Goal: Information Seeking & Learning: Learn about a topic

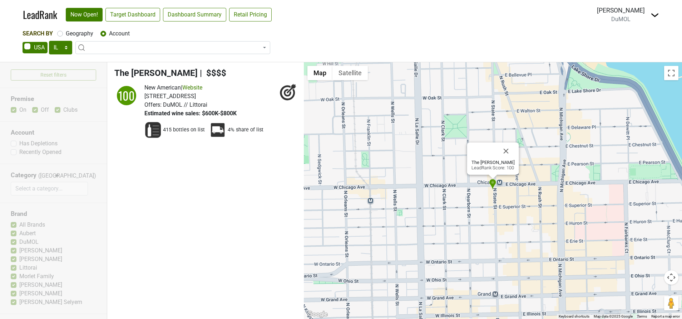
select select "IL"
select select
click at [652, 15] on img at bounding box center [655, 15] width 9 height 9
click at [65, 47] on select "AK AL AR AZ CA CO CT DC DE FL GA HI IA ID IL IN KS KY LA MA MD ME MI MN MO MS M…" at bounding box center [60, 48] width 23 height 14
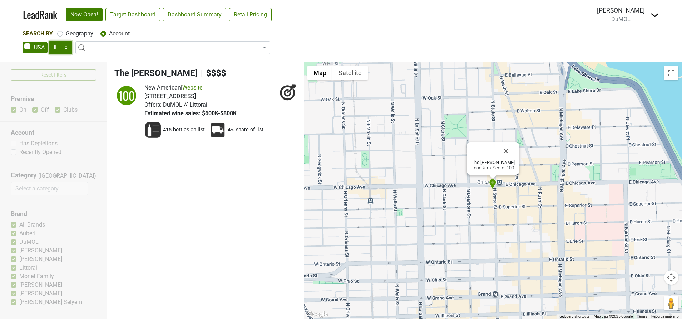
click at [65, 47] on select "AK AL AR AZ CA CO CT DC DE FL [GEOGRAPHIC_DATA] HI IA ID IL IN KS [GEOGRAPHIC_D…" at bounding box center [60, 48] width 23 height 14
select select "TX"
click at [49, 41] on select "AK AL AR AZ CA CO CT DC DE FL GA HI IA ID IL IN KS KY LA MA MD ME MI MN MO MS M…" at bounding box center [60, 48] width 23 height 14
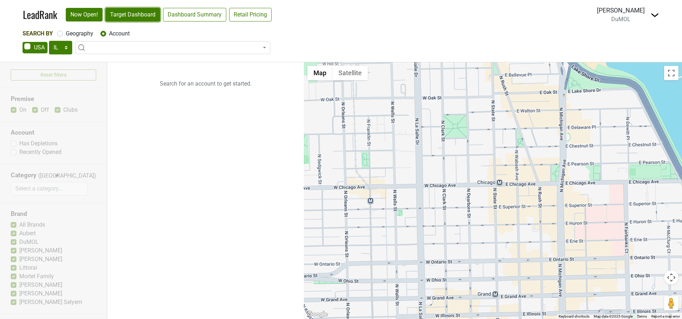
click at [128, 19] on link "Target Dashboard" at bounding box center [132, 15] width 55 height 14
click at [109, 47] on span at bounding box center [172, 47] width 195 height 13
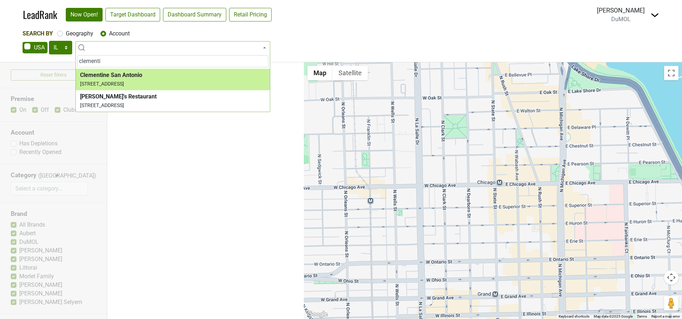
type input "clementi"
select select "81883"
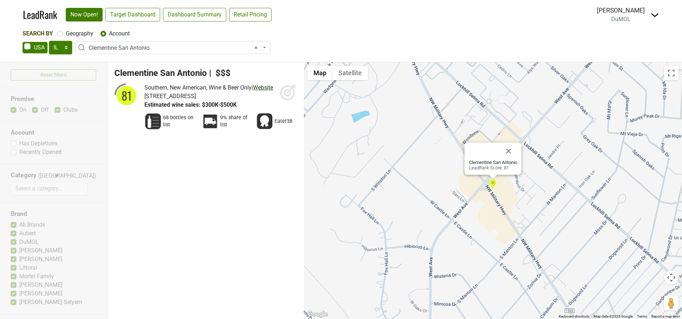
click at [253, 91] on link "Website" at bounding box center [263, 87] width 20 height 7
click at [289, 91] on icon at bounding box center [291, 88] width 9 height 9
select select
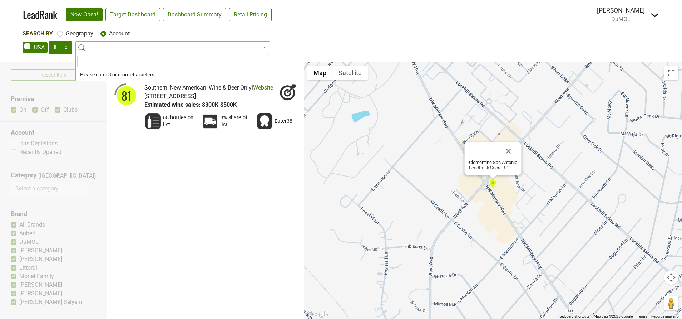
type input "i"
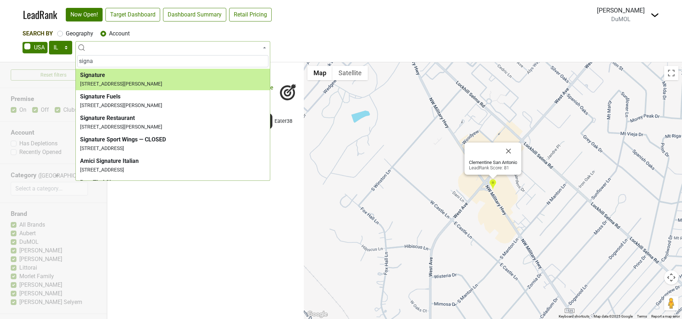
type input "signa"
select select "124212026"
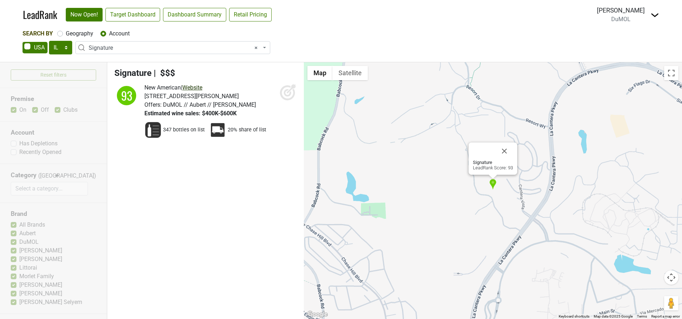
click at [200, 88] on link "Website" at bounding box center [192, 87] width 20 height 7
click at [285, 93] on icon at bounding box center [288, 93] width 8 height 8
click at [285, 92] on icon at bounding box center [288, 93] width 8 height 8
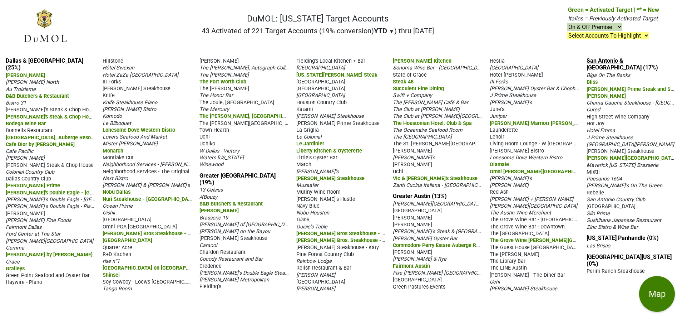
click at [622, 71] on link "San Antonio & Southern TX (17%)" at bounding box center [622, 64] width 71 height 14
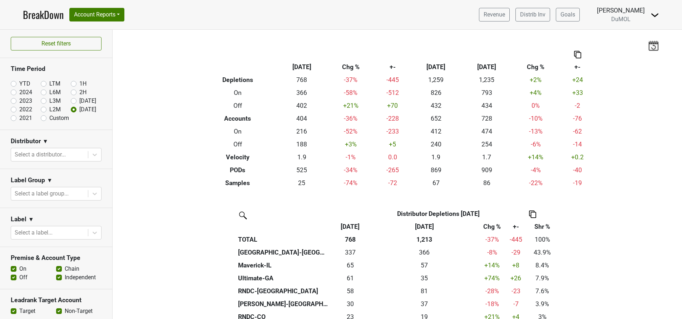
scroll to position [161, 0]
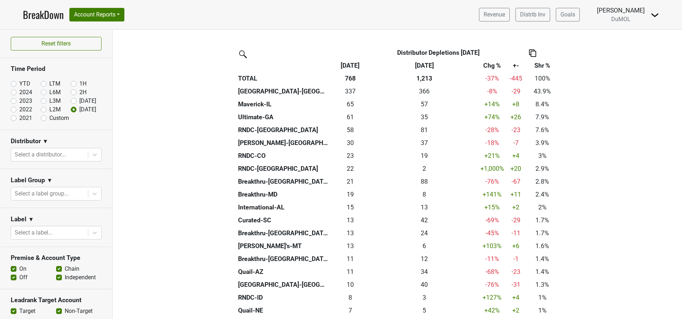
click at [656, 16] on img at bounding box center [655, 15] width 9 height 9
click at [642, 40] on link "Open Leadrank" at bounding box center [630, 40] width 56 height 11
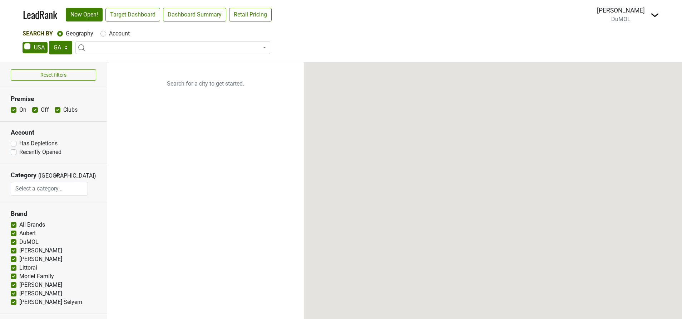
select select "GA"
select select
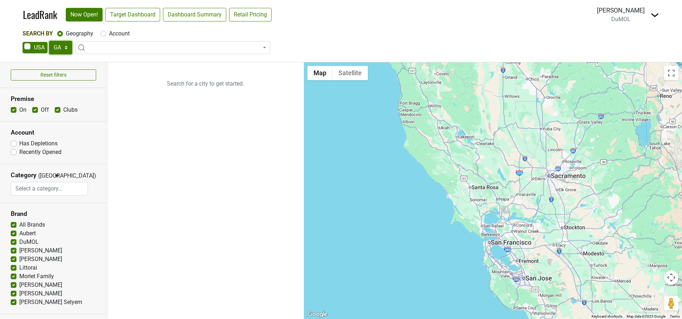
click at [63, 51] on select "AK AL AR AZ CA CO CT DC DE FL GA HI IA ID IL IN KS KY LA MA MD ME MI MN MO MS M…" at bounding box center [60, 48] width 23 height 14
select select "TX"
click at [49, 41] on select "AK AL AR AZ CA CO CT DC DE FL GA HI IA ID IL IN KS KY LA MA MD ME MI MN MO MS M…" at bounding box center [60, 48] width 23 height 14
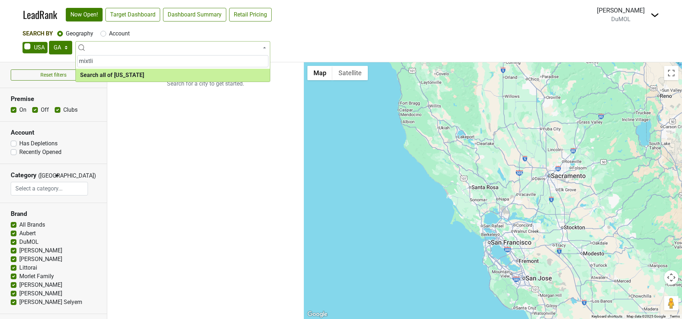
type input "mixtli"
select select "ALL_TX"
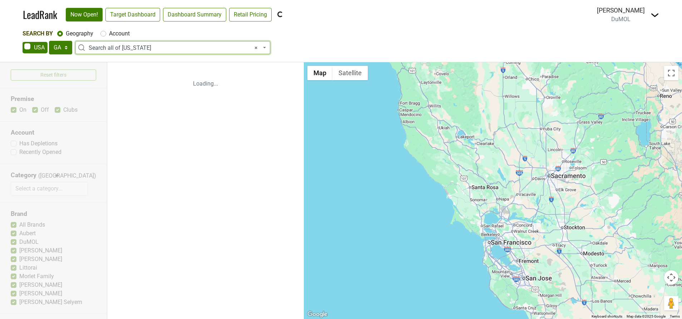
click at [137, 46] on span "× Search all of Texas" at bounding box center [175, 48] width 173 height 9
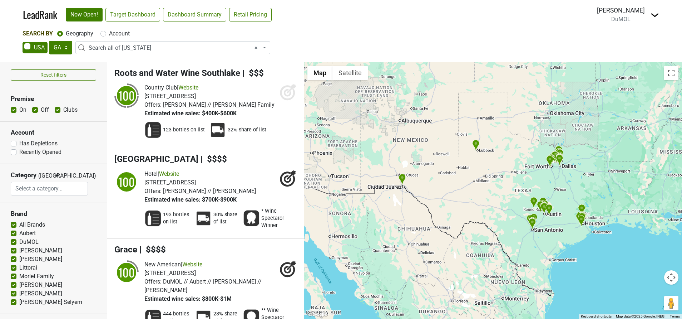
click at [296, 35] on div "Search By Geography Account" at bounding box center [341, 33] width 637 height 9
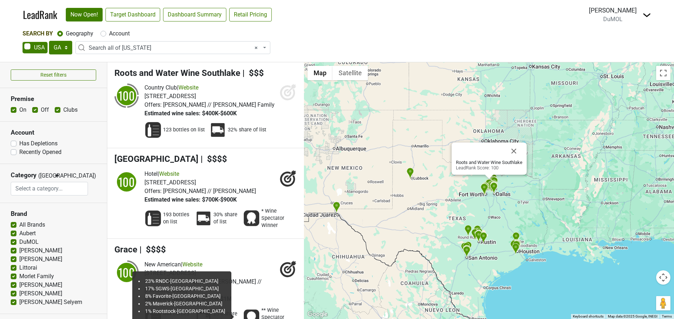
select select
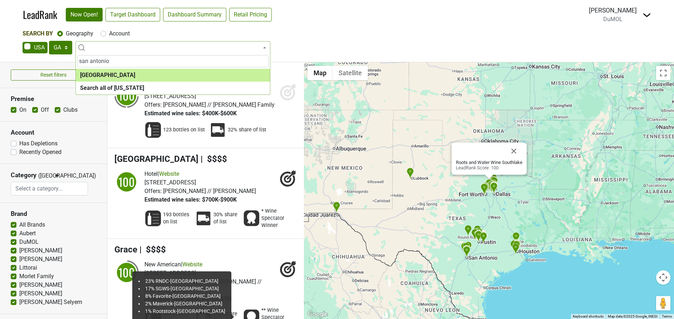
type input "san antonio"
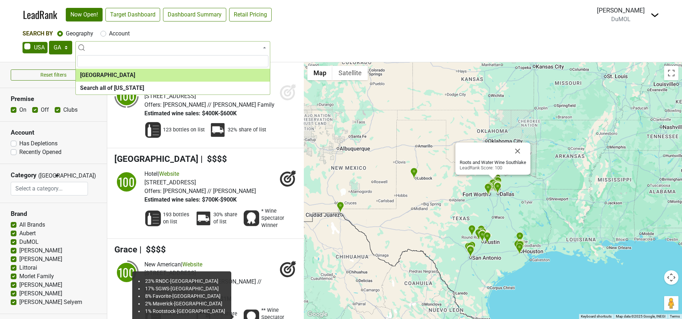
select select "1236"
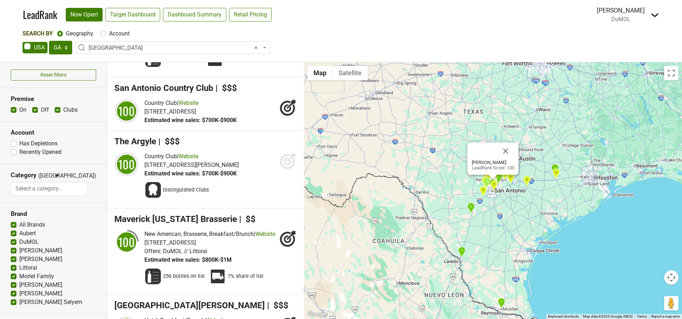
scroll to position [90, 0]
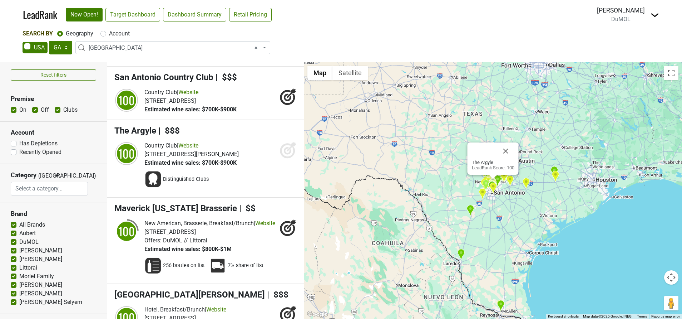
click at [280, 158] on icon at bounding box center [287, 150] width 15 height 15
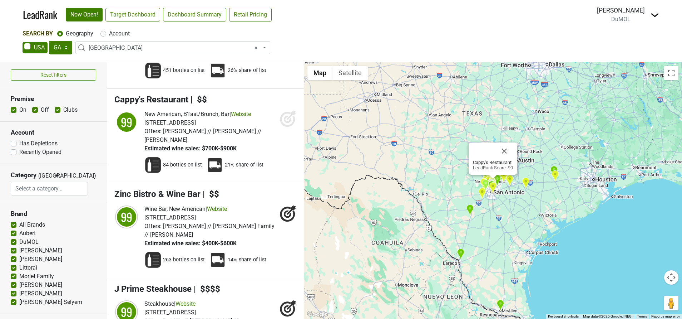
scroll to position [647, 0]
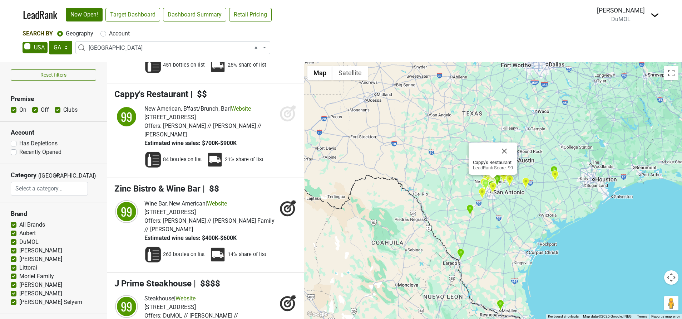
click at [286, 122] on icon at bounding box center [288, 112] width 17 height 17
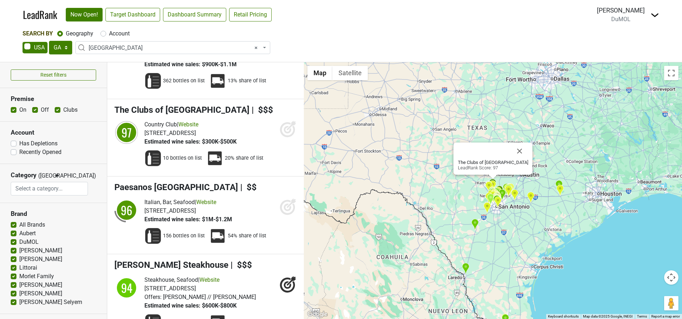
scroll to position [1195, 0]
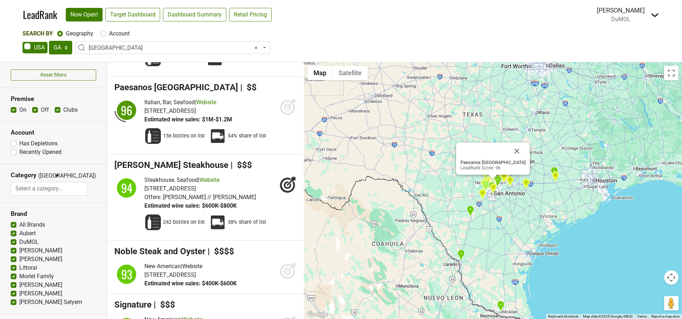
click at [282, 115] on icon at bounding box center [288, 106] width 17 height 17
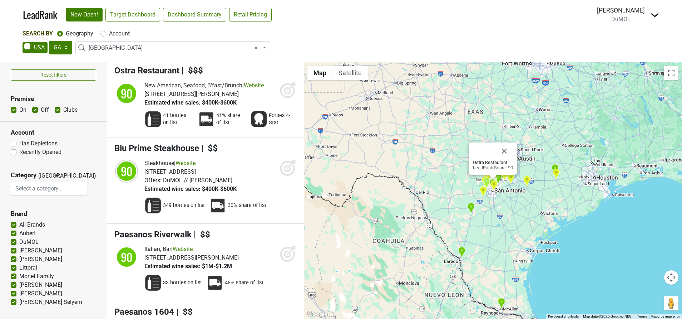
scroll to position [2109, 0]
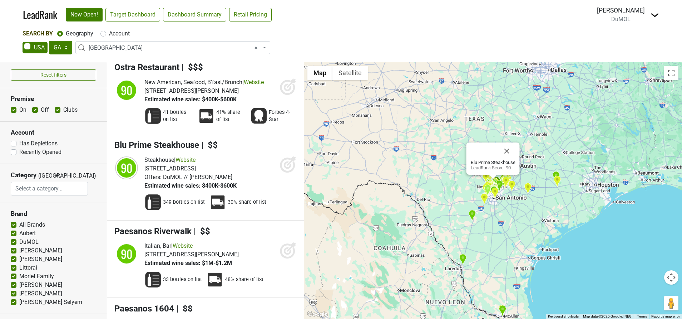
click at [283, 173] on icon at bounding box center [288, 164] width 17 height 17
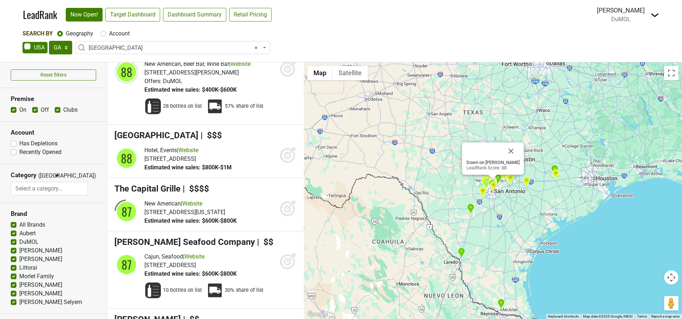
scroll to position [2452, 0]
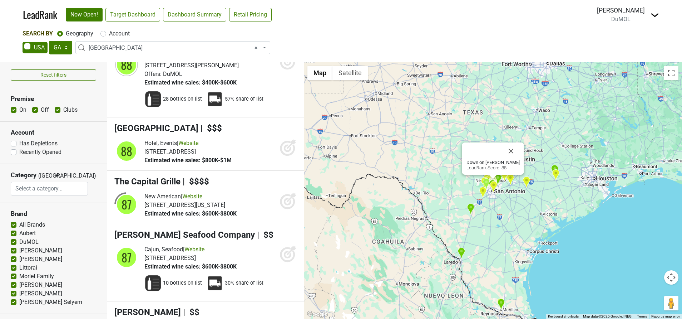
click at [169, 47] on span "Down on Grayson" at bounding box center [165, 42] width 102 height 10
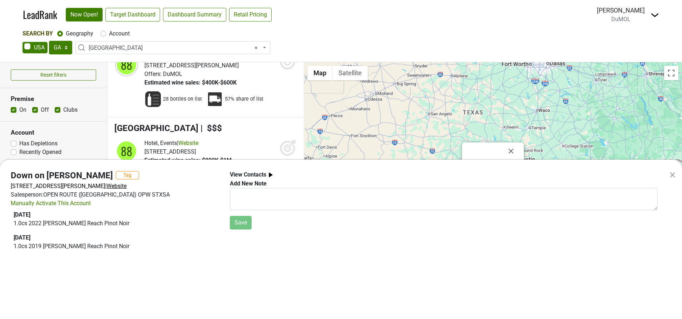
click at [127, 185] on span "Website" at bounding box center [117, 185] width 20 height 7
click at [326, 42] on div "× Down on Grayson Tag 303 E Grayson St, San Antonio, TX 78215 | Website Salespe…" at bounding box center [341, 159] width 682 height 319
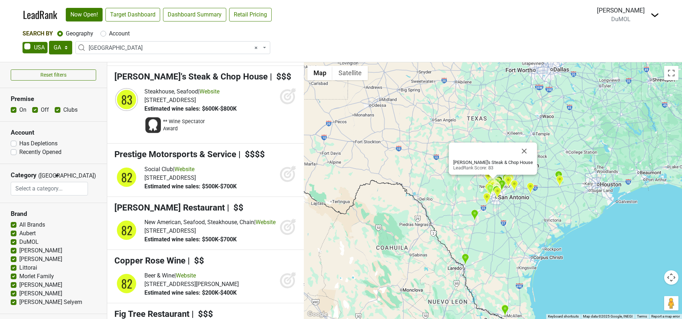
scroll to position [4303, 0]
click at [284, 100] on icon at bounding box center [288, 97] width 8 height 8
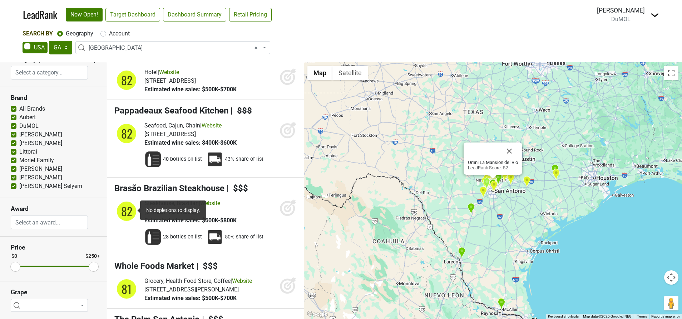
scroll to position [4861, 0]
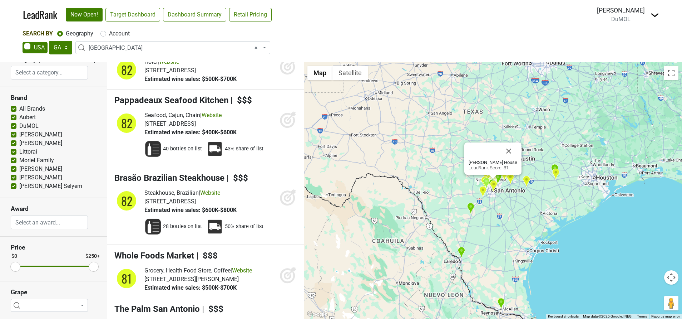
scroll to position [4718, 0]
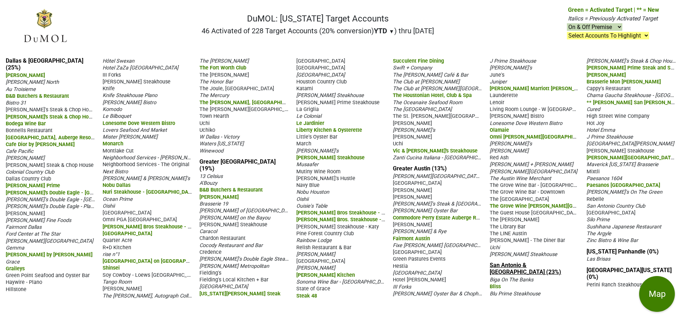
click at [519, 275] on link "San Antonio & [GEOGRAPHIC_DATA] (23%)" at bounding box center [525, 268] width 71 height 14
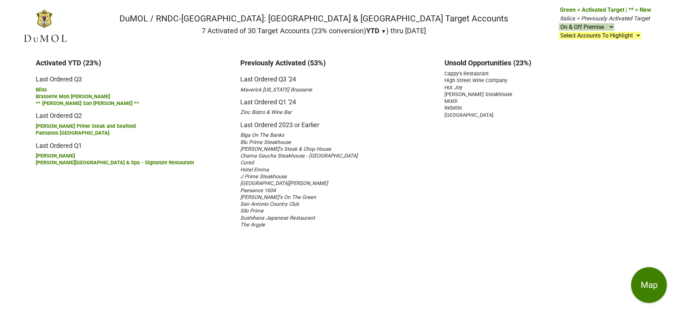
click at [641, 36] on select "Select Accounts To Highlight **Activated After [DATE]** Prev. Active, YTD Non-B…" at bounding box center [600, 36] width 82 height 8
click at [403, 117] on h5 "Last Ordered 2023 or Earlier" at bounding box center [337, 122] width 194 height 13
drag, startPoint x: 55, startPoint y: 47, endPoint x: 177, endPoint y: 75, distance: 124.7
click at [55, 47] on nav "DuMOL / RNDC-[GEOGRAPHIC_DATA]: [GEOGRAPHIC_DATA] & [GEOGRAPHIC_DATA] Target Ac…" at bounding box center [337, 29] width 640 height 46
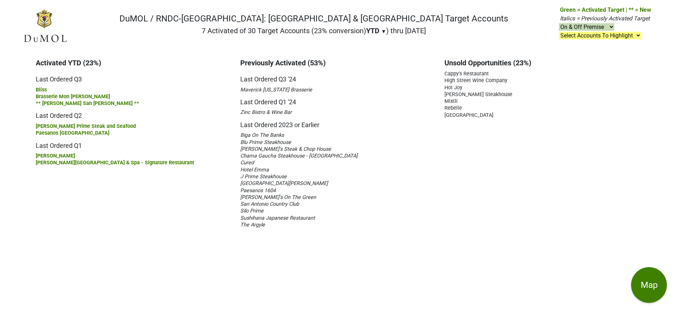
click at [360, 133] on div "Biga On The Banks" at bounding box center [337, 135] width 194 height 7
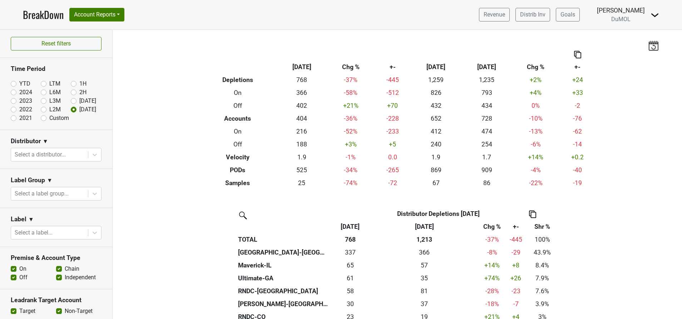
scroll to position [161, 0]
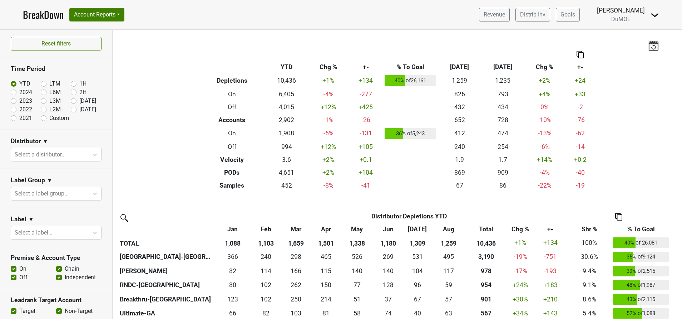
click at [79, 109] on label "[DATE]" at bounding box center [87, 109] width 17 height 9
click at [71, 109] on input "[DATE]" at bounding box center [85, 108] width 29 height 7
radio input "true"
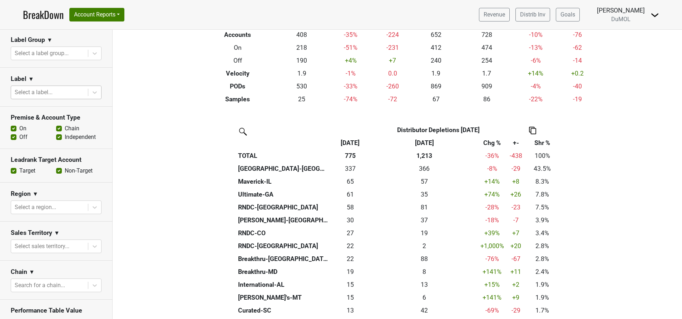
scroll to position [292, 0]
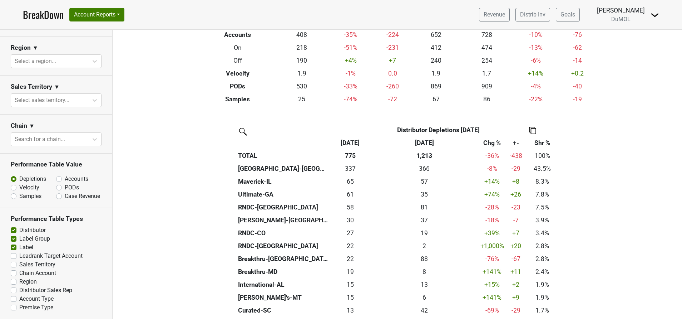
click at [65, 174] on label "Accounts" at bounding box center [77, 178] width 24 height 9
click at [56, 174] on input "Accounts" at bounding box center [77, 177] width 43 height 7
radio input "true"
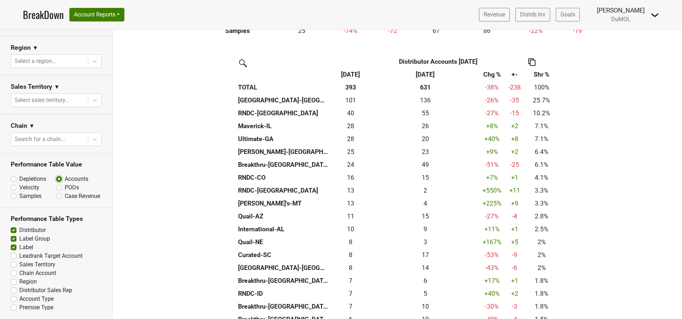
scroll to position [161, 0]
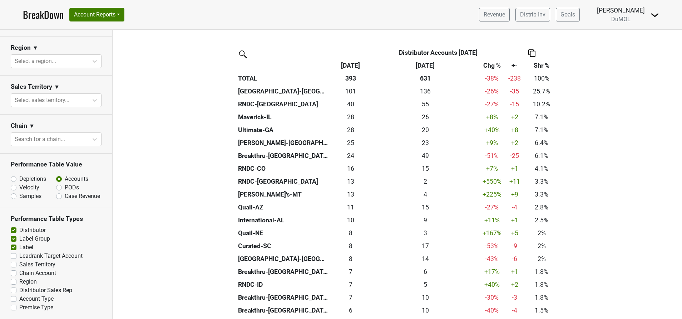
click at [65, 183] on label "PODs" at bounding box center [72, 187] width 14 height 9
click at [56, 183] on input "PODs" at bounding box center [77, 186] width 43 height 7
radio input "true"
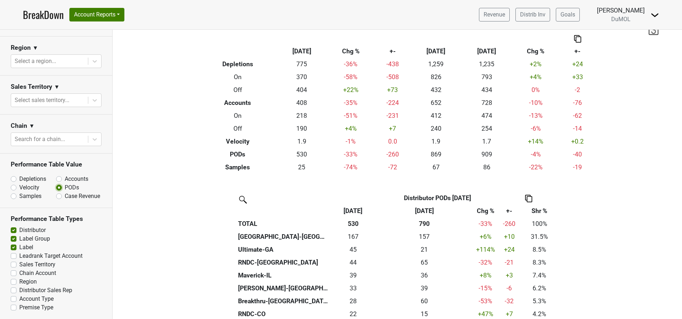
scroll to position [0, 0]
